Goal: Find specific page/section: Find specific page/section

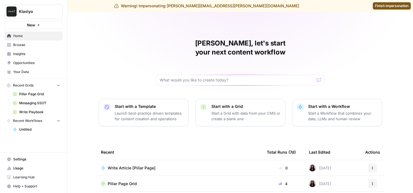
click at [20, 178] on span "Learning Hub" at bounding box center [36, 177] width 47 height 5
click at [377, 6] on span "Finish impersonation" at bounding box center [391, 5] width 33 height 5
click at [31, 175] on span "Learning Hub" at bounding box center [36, 177] width 47 height 5
click at [383, 4] on span "Finish impersonation" at bounding box center [391, 5] width 33 height 5
